Goal: Task Accomplishment & Management: Manage account settings

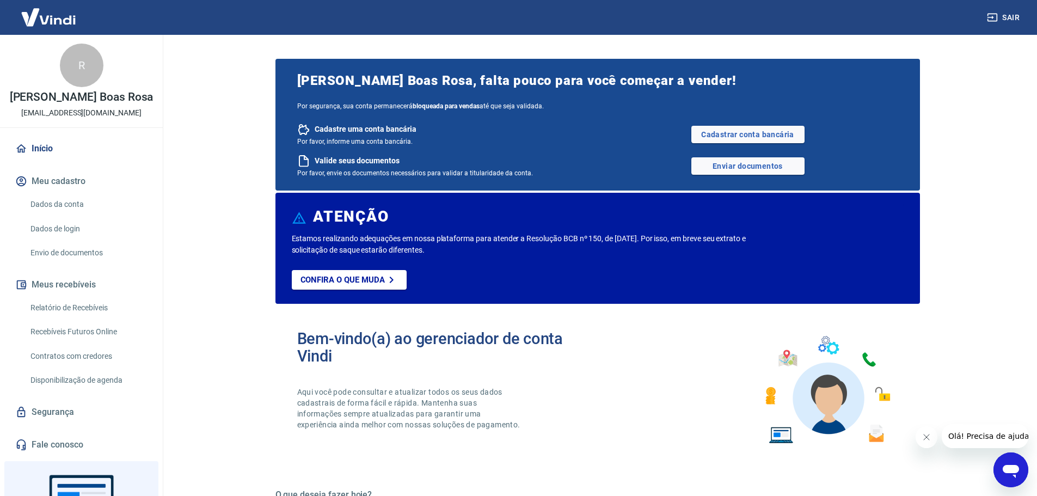
click at [111, 312] on link "Relatório de Recebíveis" at bounding box center [88, 308] width 124 height 22
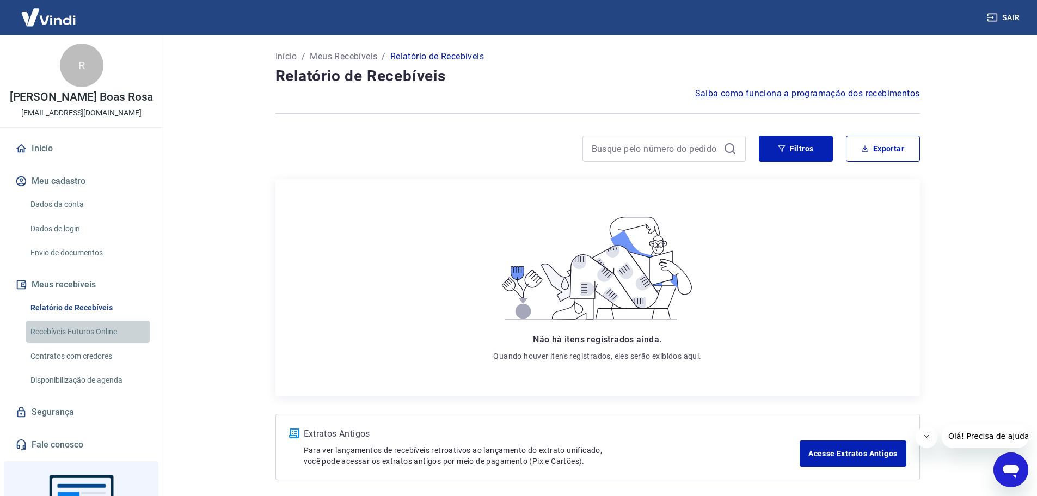
click at [97, 333] on link "Recebíveis Futuros Online" at bounding box center [88, 332] width 124 height 22
